Goal: Find specific page/section: Find specific page/section

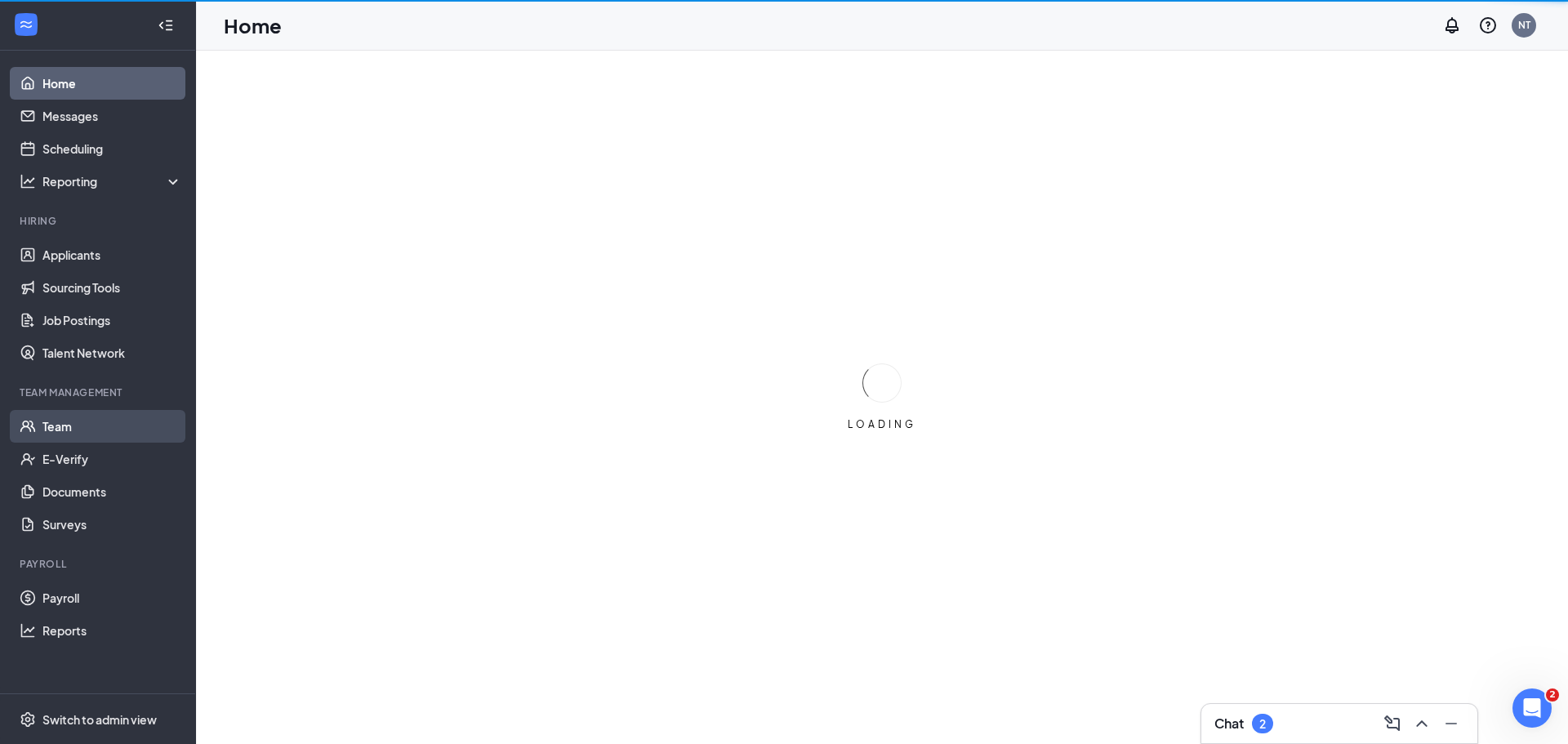
click at [44, 426] on link "Team" at bounding box center [112, 426] width 139 height 33
